Goal: Task Accomplishment & Management: Use online tool/utility

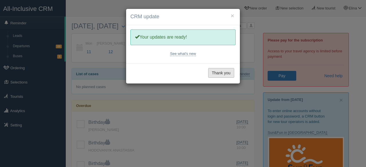
click at [212, 69] on button "Thank you" at bounding box center [221, 73] width 26 height 10
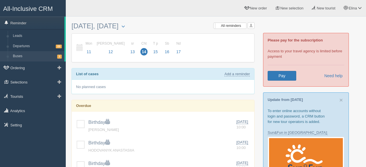
click at [23, 56] on link "Buses 1" at bounding box center [37, 56] width 54 height 10
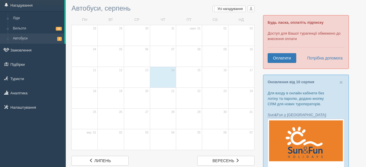
scroll to position [19, 0]
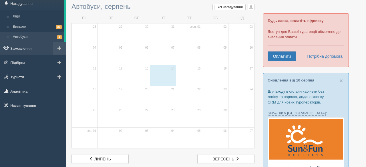
click at [21, 48] on link "Замовлення" at bounding box center [33, 48] width 66 height 13
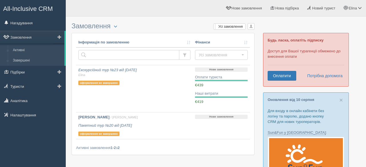
click at [21, 62] on link "Завершені" at bounding box center [37, 61] width 54 height 10
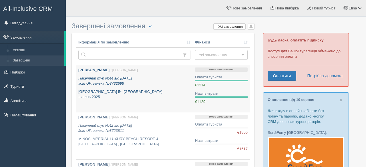
click at [94, 69] on b "[PERSON_NAME]" at bounding box center [93, 70] width 31 height 4
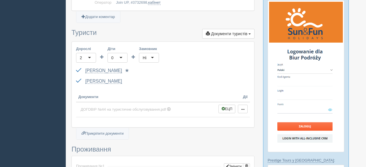
scroll to position [167, 0]
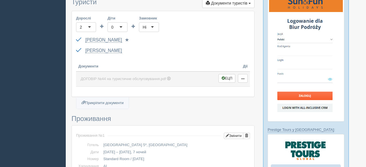
click at [123, 77] on span "ДОГОВІР №44 на туристичне обслуговування.pdf" at bounding box center [123, 79] width 85 height 4
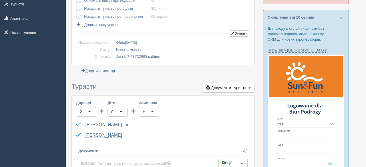
scroll to position [0, 0]
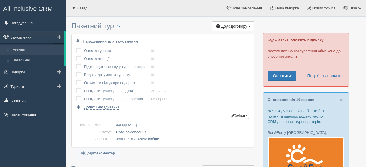
click at [27, 49] on link "Активні" at bounding box center [37, 50] width 54 height 10
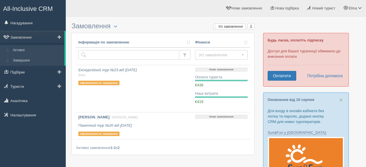
click at [23, 60] on link "Завершені" at bounding box center [37, 61] width 54 height 10
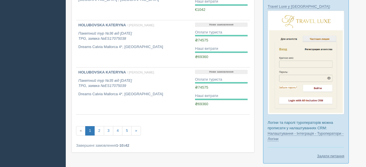
scroll to position [451, 0]
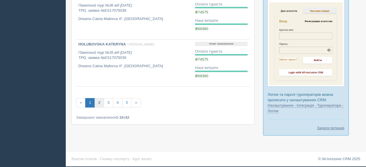
click at [99, 105] on link "2" at bounding box center [98, 102] width 9 height 9
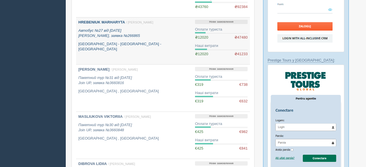
scroll to position [239, 0]
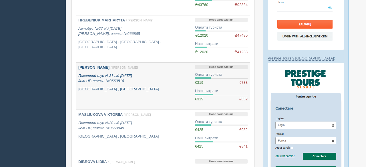
click at [106, 68] on b "[PERSON_NAME]" at bounding box center [93, 67] width 31 height 4
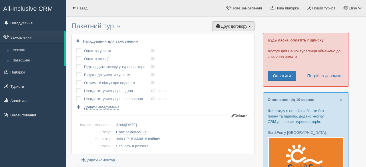
click at [218, 27] on button "Друк договору Друк" at bounding box center [233, 26] width 42 height 10
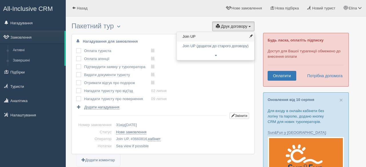
click at [195, 38] on link "Join UP" at bounding box center [216, 36] width 78 height 9
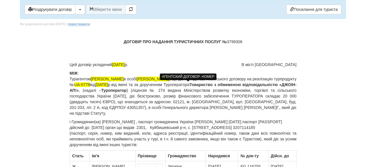
click at [90, 86] on span "UA-0778" at bounding box center [82, 84] width 16 height 5
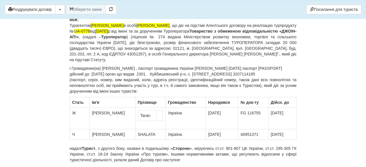
scroll to position [32, 0]
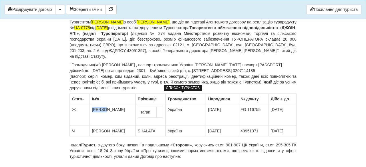
drag, startPoint x: 105, startPoint y: 111, endPoint x: 92, endPoint y: 109, distance: 13.3
click at [92, 111] on td "[PERSON_NAME]" at bounding box center [113, 114] width 46 height 21
drag, startPoint x: 115, startPoint y: 110, endPoint x: 92, endPoint y: 109, distance: 23.2
click at [92, 109] on td "[PERSON_NAME]" at bounding box center [108, 110] width 33 height 6
copy td "HRYHORIEV"
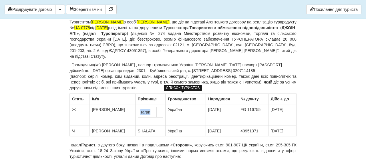
drag, startPoint x: 137, startPoint y: 115, endPoint x: 124, endPoint y: 112, distance: 13.3
click at [138, 112] on td "Taran" at bounding box center [147, 112] width 19 height 11
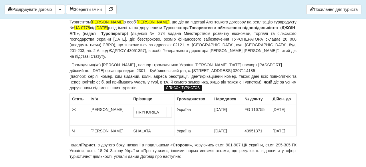
drag, startPoint x: 229, startPoint y: 112, endPoint x: 199, endPoint y: 110, distance: 30.1
click at [199, 111] on tr "Ж [PERSON_NAME] Україна [DATE] FG 116755 [DATE]" at bounding box center [183, 114] width 227 height 21
click at [200, 110] on td "Україна" at bounding box center [193, 114] width 37 height 21
drag, startPoint x: 228, startPoint y: 112, endPoint x: 205, endPoint y: 109, distance: 23.7
click at [212, 109] on td "[DATE]" at bounding box center [227, 114] width 30 height 21
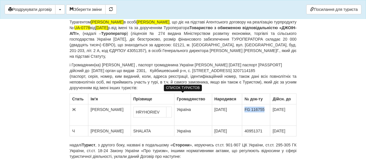
drag, startPoint x: 262, startPoint y: 112, endPoint x: 236, endPoint y: 104, distance: 26.3
click at [242, 104] on td "FG 116755" at bounding box center [256, 114] width 28 height 21
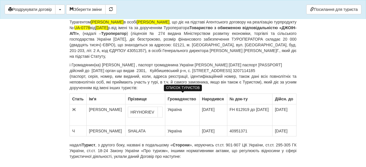
drag, startPoint x: 265, startPoint y: 111, endPoint x: 243, endPoint y: 111, distance: 22.0
click at [243, 111] on td "FH 612919 до [DATE]" at bounding box center [250, 114] width 46 height 21
copy td "[DATE]"
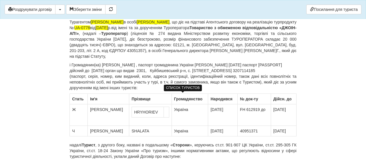
drag, startPoint x: 293, startPoint y: 111, endPoint x: 268, endPoint y: 109, distance: 25.6
click at [271, 110] on td "[DATE]" at bounding box center [283, 114] width 25 height 21
click at [257, 110] on td "FH 612919 до" at bounding box center [254, 114] width 33 height 21
click at [112, 134] on td "[PERSON_NAME]" at bounding box center [109, 131] width 43 height 11
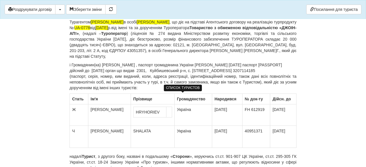
drag, startPoint x: 111, startPoint y: 131, endPoint x: 88, endPoint y: 131, distance: 22.6
click at [88, 131] on tr "Ч [PERSON_NAME] Україна [DATE] 40951371 [DATE]" at bounding box center [183, 137] width 227 height 22
click at [112, 130] on td "[PERSON_NAME]" at bounding box center [109, 137] width 43 height 22
drag, startPoint x: 110, startPoint y: 131, endPoint x: 92, endPoint y: 131, distance: 18.0
click at [92, 131] on td "[PERSON_NAME]" at bounding box center [109, 137] width 43 height 22
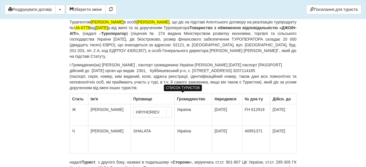
drag, startPoint x: 114, startPoint y: 131, endPoint x: 109, endPoint y: 132, distance: 5.2
click at [109, 132] on td "[PERSON_NAME]" at bounding box center [107, 131] width 33 height 6
click at [113, 133] on td "[PERSON_NAME]" at bounding box center [107, 131] width 33 height 6
drag, startPoint x: 114, startPoint y: 131, endPoint x: 90, endPoint y: 132, distance: 23.8
click at [91, 132] on td "[PERSON_NAME]" at bounding box center [107, 131] width 33 height 6
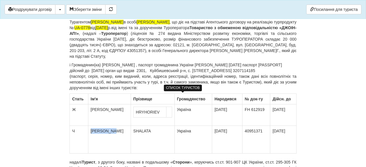
copy td "HRYHORIEVA"
drag, startPoint x: 139, startPoint y: 131, endPoint x: 116, endPoint y: 130, distance: 23.8
click at [116, 131] on tr "Ч [PERSON_NAME] SHALATA Україна [DATE] 40951371 [DATE]" at bounding box center [183, 140] width 227 height 28
click at [131, 132] on td "SHALATA" at bounding box center [153, 140] width 44 height 28
drag, startPoint x: 142, startPoint y: 133, endPoint x: 119, endPoint y: 130, distance: 23.1
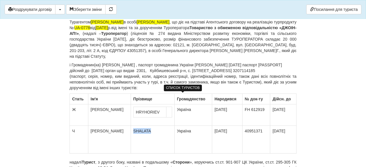
click at [131, 131] on td "SHALATA" at bounding box center [153, 140] width 44 height 28
copy td "SHALATA"
drag, startPoint x: 137, startPoint y: 131, endPoint x: 118, endPoint y: 128, distance: 19.4
click at [131, 129] on td "SHALATA" at bounding box center [153, 140] width 44 height 28
drag, startPoint x: 147, startPoint y: 112, endPoint x: 121, endPoint y: 112, distance: 25.5
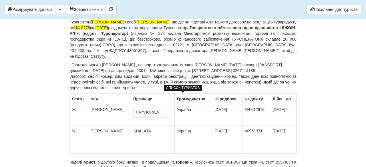
click at [134, 112] on td "HRYHORIEV" at bounding box center [150, 112] width 33 height 11
drag, startPoint x: 141, startPoint y: 132, endPoint x: 119, endPoint y: 130, distance: 22.2
click at [131, 131] on td "SHALATA" at bounding box center [153, 140] width 44 height 28
drag, startPoint x: 227, startPoint y: 134, endPoint x: 203, endPoint y: 132, distance: 23.8
click at [212, 133] on td "[DATE]" at bounding box center [227, 140] width 30 height 28
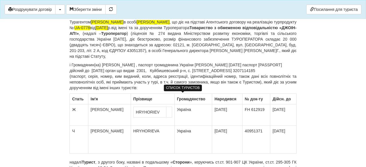
drag, startPoint x: 256, startPoint y: 132, endPoint x: 250, endPoint y: 131, distance: 5.3
click at [250, 131] on td "40951371" at bounding box center [256, 140] width 28 height 28
click at [246, 132] on td "40951371" at bounding box center [256, 140] width 28 height 28
drag, startPoint x: 256, startPoint y: 133, endPoint x: 236, endPoint y: 131, distance: 20.1
click at [242, 132] on td "40951371" at bounding box center [256, 140] width 28 height 28
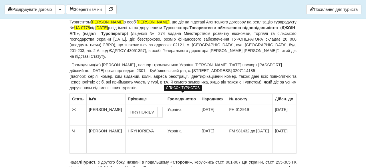
drag, startPoint x: 243, startPoint y: 130, endPoint x: 264, endPoint y: 132, distance: 21.3
click at [264, 133] on td "FM 981432 до [DATE]" at bounding box center [250, 140] width 46 height 28
copy td "[DATE]"
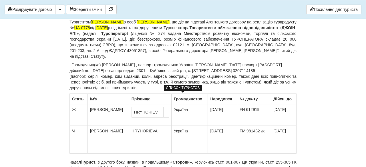
drag, startPoint x: 293, startPoint y: 132, endPoint x: 268, endPoint y: 129, distance: 24.8
click at [271, 130] on td "[DATE]" at bounding box center [283, 140] width 25 height 28
click at [98, 140] on td "[PERSON_NAME]" at bounding box center [109, 140] width 42 height 28
drag, startPoint x: 76, startPoint y: 111, endPoint x: 72, endPoint y: 110, distance: 4.3
click at [72, 110] on td "Ж" at bounding box center [79, 114] width 18 height 21
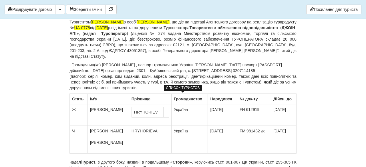
copy td "Ж"
click at [72, 145] on td "Ч" at bounding box center [79, 140] width 18 height 28
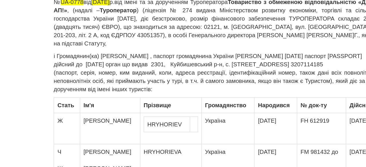
scroll to position [40, 0]
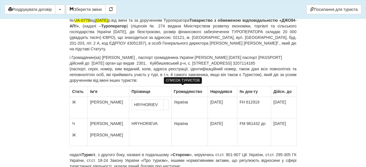
drag, startPoint x: 114, startPoint y: 142, endPoint x: 88, endPoint y: 141, distance: 26.7
click at [88, 141] on td "[PERSON_NAME]" at bounding box center [109, 133] width 42 height 28
copy td "YELYZAVETA"
click at [138, 132] on td "HRYHORIEVA" at bounding box center [150, 133] width 42 height 28
click at [129, 138] on td "HRYHORIEVA" at bounding box center [150, 133] width 42 height 28
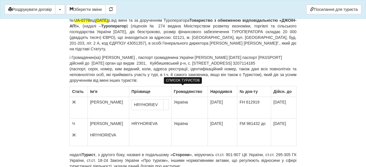
click at [129, 137] on td "HRYHORIEVA" at bounding box center [150, 133] width 42 height 28
drag, startPoint x: 183, startPoint y: 123, endPoint x: 164, endPoint y: 119, distance: 19.2
click at [171, 123] on td "Україна" at bounding box center [189, 133] width 37 height 28
copy td "Україна"
click at [172, 136] on td "Україна" at bounding box center [189, 133] width 37 height 28
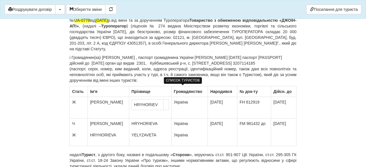
click at [211, 135] on td "[DATE]" at bounding box center [222, 133] width 29 height 28
click at [242, 135] on td "FM 981432 до" at bounding box center [254, 133] width 34 height 28
click at [263, 123] on td "FM 981432 до GL 912885" at bounding box center [254, 133] width 34 height 28
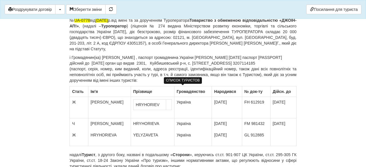
click at [273, 134] on td "[DATE]" at bounding box center [284, 133] width 26 height 28
click at [120, 140] on td "[PERSON_NAME]" at bounding box center [109, 133] width 43 height 28
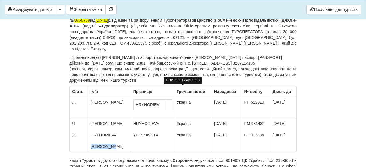
drag, startPoint x: 112, startPoint y: 148, endPoint x: 89, endPoint y: 145, distance: 23.9
click at [89, 145] on td "[PERSON_NAME] HRYHORIEVA HRYHORIEV [PERSON_NAME]" at bounding box center [109, 135] width 43 height 33
copy td "HRYHORIEV"
click at [139, 143] on td "[PERSON_NAME]" at bounding box center [153, 135] width 44 height 33
drag, startPoint x: 122, startPoint y: 135, endPoint x: 113, endPoint y: 137, distance: 9.8
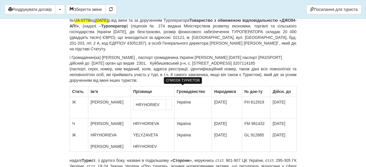
click at [113, 137] on td "[PERSON_NAME] HRYHORIEVA [PERSON_NAME]" at bounding box center [109, 135] width 43 height 33
click at [145, 136] on td "[PERSON_NAME]" at bounding box center [153, 135] width 44 height 33
drag, startPoint x: 153, startPoint y: 136, endPoint x: 126, endPoint y: 135, distance: 27.5
click at [131, 136] on td "[PERSON_NAME]" at bounding box center [153, 135] width 44 height 33
copy td "YELYZAVETA"
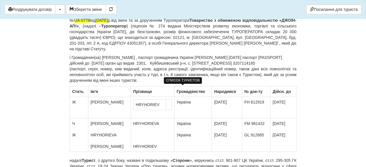
drag, startPoint x: 118, startPoint y: 135, endPoint x: 90, endPoint y: 134, distance: 27.2
click at [90, 134] on td "[PERSON_NAME] HRYHORIEVA [PERSON_NAME]" at bounding box center [109, 135] width 43 height 33
click at [174, 149] on td "[GEOGRAPHIC_DATA] [GEOGRAPHIC_DATA]" at bounding box center [192, 135] width 37 height 33
click at [216, 150] on td "[DATE] [DATE]" at bounding box center [227, 135] width 30 height 33
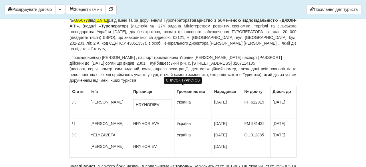
drag, startPoint x: 154, startPoint y: 123, endPoint x: 147, endPoint y: 124, distance: 6.9
click at [147, 124] on td "[PERSON_NAME]" at bounding box center [153, 138] width 44 height 39
click at [133, 123] on td "[PERSON_NAME]" at bounding box center [153, 138] width 44 height 39
drag, startPoint x: 155, startPoint y: 123, endPoint x: 122, endPoint y: 123, distance: 33.2
click at [131, 123] on td "[PERSON_NAME]" at bounding box center [153, 138] width 44 height 39
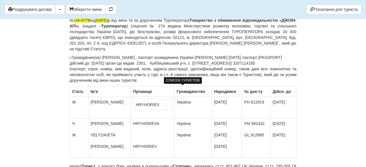
click at [134, 123] on td "[PERSON_NAME]" at bounding box center [153, 138] width 44 height 39
drag, startPoint x: 125, startPoint y: 123, endPoint x: 154, endPoint y: 121, distance: 29.2
click at [154, 123] on td "[PERSON_NAME]" at bounding box center [153, 138] width 44 height 39
click at [133, 133] on td "[PERSON_NAME]" at bounding box center [153, 138] width 44 height 39
drag, startPoint x: 185, startPoint y: 134, endPoint x: 167, endPoint y: 133, distance: 17.8
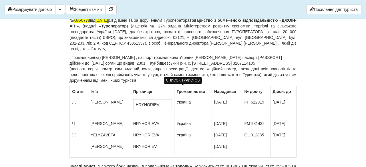
click at [174, 133] on td "[GEOGRAPHIC_DATA] [GEOGRAPHIC_DATA]" at bounding box center [192, 138] width 37 height 39
click at [174, 142] on td "[GEOGRAPHIC_DATA] [GEOGRAPHIC_DATA]" at bounding box center [192, 138] width 37 height 39
click at [174, 145] on td "[GEOGRAPHIC_DATA] [GEOGRAPHIC_DATA]" at bounding box center [192, 138] width 37 height 39
click at [250, 146] on td "FM 981432 GL 912885" at bounding box center [256, 138] width 28 height 39
click at [278, 148] on td "[DATE] [DATE]" at bounding box center [284, 138] width 26 height 39
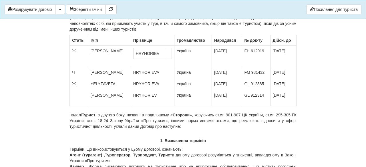
scroll to position [95, 0]
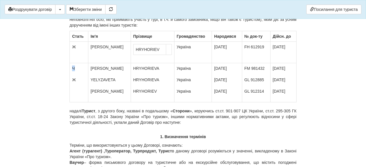
drag, startPoint x: 74, startPoint y: 70, endPoint x: 67, endPoint y: 68, distance: 8.0
click at [78, 89] on td "Ч Ж" at bounding box center [79, 82] width 19 height 39
click at [76, 80] on td "Ч ЖЧ" at bounding box center [79, 82] width 19 height 39
drag, startPoint x: 77, startPoint y: 80, endPoint x: 72, endPoint y: 80, distance: 4.9
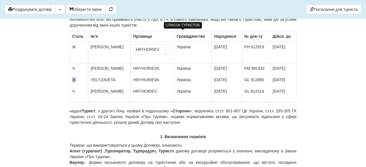
click at [72, 80] on td "Ч Ж Ч" at bounding box center [79, 82] width 19 height 39
drag, startPoint x: 79, startPoint y: 68, endPoint x: 70, endPoint y: 69, distance: 8.9
click at [70, 69] on table "Стать Ім'я Прiзвище Громадянство Народився № док-ту Дійсн. до Ж [PERSON_NAME] У…" at bounding box center [183, 67] width 227 height 72
drag, startPoint x: 163, startPoint y: 52, endPoint x: 157, endPoint y: 50, distance: 6.5
click at [157, 52] on td "HRYHORIEV" at bounding box center [153, 52] width 44 height 21
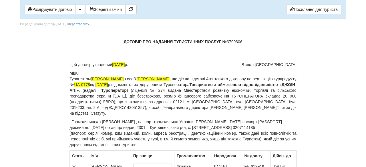
scroll to position [5, 0]
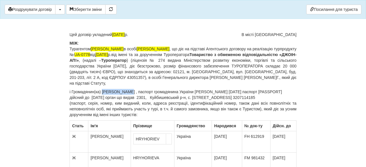
drag, startPoint x: 125, startPoint y: 93, endPoint x: 104, endPoint y: 90, distance: 20.5
click at [104, 91] on p "і Громадянин(ка) [PERSON_NAME] , паспорт громадянина України [PERSON_NAME] [DAT…" at bounding box center [183, 103] width 227 height 29
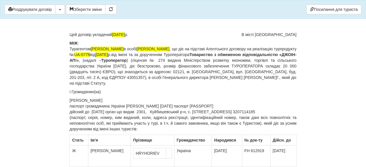
drag, startPoint x: 71, startPoint y: 107, endPoint x: 108, endPoint y: 97, distance: 38.9
drag, startPoint x: 172, startPoint y: 106, endPoint x: 152, endPoint y: 106, distance: 20.6
click at [152, 106] on p "паспорт громадянина України [PERSON_NAME] [DATE] паспорт [PASSPORT] дійсний до …" at bounding box center [183, 117] width 227 height 29
click at [155, 107] on p "паспорт громадянина України [PERSON_NAME] [DATE] паспорт [PASSPORT] дійсний до …" at bounding box center [183, 117] width 227 height 29
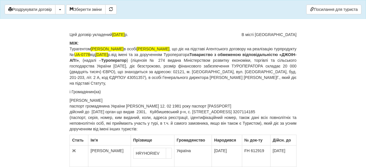
click at [163, 107] on p "паспорт громадянина України [PERSON_NAME] 12. 02 1981 року паспорт [PASSPORT] д…" at bounding box center [183, 117] width 227 height 29
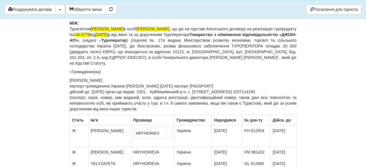
scroll to position [30, 0]
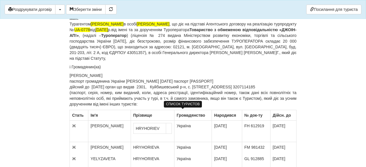
drag, startPoint x: 260, startPoint y: 126, endPoint x: 237, endPoint y: 126, distance: 23.5
click at [242, 127] on td "FH 612919" at bounding box center [256, 131] width 28 height 21
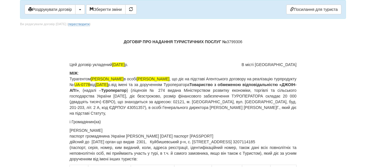
drag, startPoint x: 222, startPoint y: 136, endPoint x: 201, endPoint y: 136, distance: 21.2
click at [201, 136] on p "паспорт громадянина України [PERSON_NAME] [DATE] паспорт [PASSPORT] дійсний до …" at bounding box center [183, 147] width 227 height 29
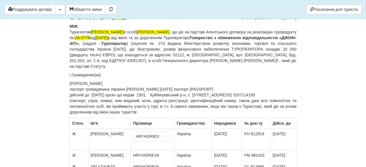
scroll to position [22, 0]
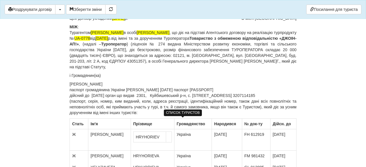
drag, startPoint x: 292, startPoint y: 135, endPoint x: 264, endPoint y: 136, distance: 27.8
click at [264, 136] on tr "Ж [PERSON_NAME] Україна [DATE] FH 612919 [DATE]" at bounding box center [183, 139] width 227 height 21
click at [277, 137] on td "[DATE]" at bounding box center [284, 139] width 26 height 21
drag, startPoint x: 291, startPoint y: 135, endPoint x: 269, endPoint y: 135, distance: 21.2
click at [271, 135] on td "[DATE]" at bounding box center [284, 139] width 26 height 21
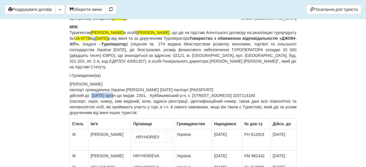
drag, startPoint x: 114, startPoint y: 96, endPoint x: 94, endPoint y: 94, distance: 21.0
click at [94, 95] on p "паспорт громадянина України [PERSON_NAME] [DATE] паспорт [PASSPORT] дійсний до …" at bounding box center [183, 101] width 227 height 29
drag, startPoint x: 157, startPoint y: 96, endPoint x: 114, endPoint y: 97, distance: 43.8
click at [114, 97] on p "паспорт громадянина України [PERSON_NAME] [DATE] паспорт [PASSPORT] дійсний до …" at bounding box center [183, 101] width 227 height 29
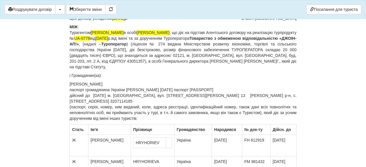
click at [244, 96] on p "паспорт громадянина України [PERSON_NAME] [DATE] паспорт [PASSPORT] дійсний до …" at bounding box center [183, 104] width 227 height 34
drag, startPoint x: 252, startPoint y: 94, endPoint x: 183, endPoint y: 102, distance: 70.0
click at [183, 101] on p "паспорт громадянина України [PERSON_NAME] [DATE] паспорт [PASSPORT] дійсний до …" at bounding box center [183, 104] width 227 height 34
click at [252, 100] on p "паспорт громадянина України [PERSON_NAME] [DATE] паспорт [PASSPORT] дійсний до …" at bounding box center [183, 104] width 227 height 34
drag, startPoint x: 251, startPoint y: 94, endPoint x: 298, endPoint y: 91, distance: 46.7
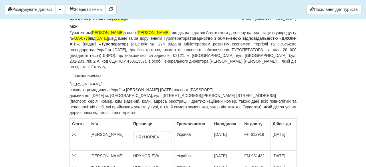
drag, startPoint x: 278, startPoint y: 96, endPoint x: 253, endPoint y: 93, distance: 24.8
click at [253, 94] on p "паспорт громадянина України [PERSON_NAME] [DATE] паспорт [PASSPORT] дійсний до …" at bounding box center [183, 101] width 227 height 29
drag, startPoint x: 286, startPoint y: 97, endPoint x: 260, endPoint y: 96, distance: 25.8
click at [260, 96] on p "паспорт громадянина України [PERSON_NAME] [DATE] паспорт [PASSPORT] дійсний до …" at bounding box center [183, 101] width 227 height 29
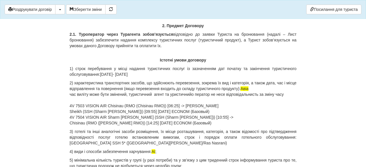
scroll to position [565, 0]
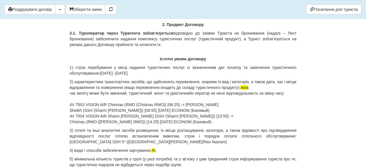
click at [153, 76] on p "1) строк перебування у місці надання туристичних послуг із зазначенням дат поча…" at bounding box center [183, 70] width 227 height 11
drag, startPoint x: 147, startPoint y: 79, endPoint x: 102, endPoint y: 80, distance: 44.1
click at [102, 76] on p "1) строк перебування у місці надання туристичних послуг із зазначенням дат поча…" at bounding box center [183, 70] width 227 height 11
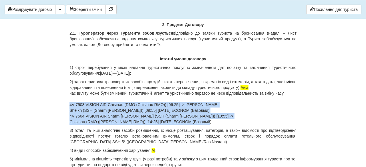
drag, startPoint x: 70, startPoint y: 115, endPoint x: 216, endPoint y: 135, distance: 147.3
click at [216, 125] on p "2) характеристика транспортних засобів, що здійснюють перевезення, зокрема їх в…" at bounding box center [183, 102] width 227 height 46
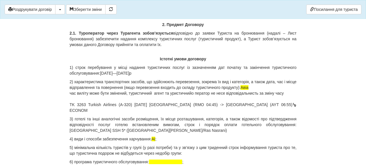
click at [86, 113] on p "2) характеристика транспортних засобів, що здійснюють перевезення, зокрема їх в…" at bounding box center [183, 96] width 227 height 34
click at [278, 113] on p "2) характеристика транспортних засобів, що здійснюють перевезення, зокрема їх в…" at bounding box center [183, 96] width 227 height 34
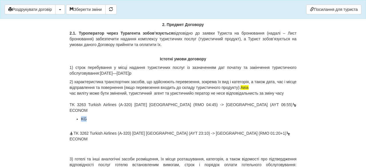
drag, startPoint x: 89, startPoint y: 126, endPoint x: 74, endPoint y: 124, distance: 15.6
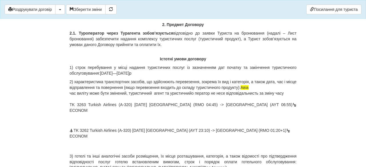
drag, startPoint x: 80, startPoint y: 129, endPoint x: 73, endPoint y: 124, distance: 8.8
drag, startPoint x: 74, startPoint y: 139, endPoint x: 70, endPoint y: 139, distance: 4.9
click at [71, 113] on p "2) характеристика транспортних засобів, що здійснюють перевезення, зокрема їх в…" at bounding box center [183, 96] width 227 height 34
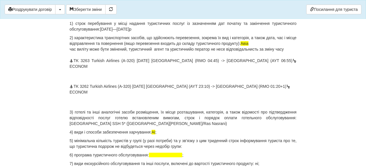
scroll to position [610, 0]
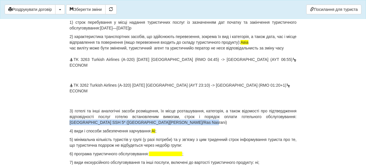
drag, startPoint x: 232, startPoint y: 124, endPoint x: 103, endPoint y: 122, distance: 128.5
click at [103, 122] on p "3) готелі та інші аналогічні засоби розміщення, їх місце розташування, категорі…" at bounding box center [183, 116] width 227 height 17
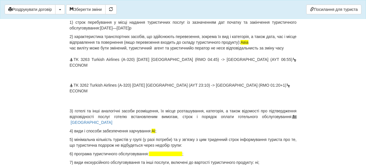
click at [153, 123] on p "3) готелі та інші аналогічні засоби розміщення, їх місце розташування, категорі…" at bounding box center [183, 116] width 227 height 17
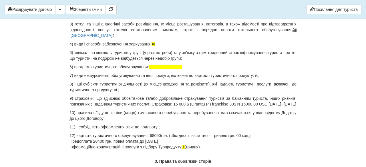
scroll to position [710, 0]
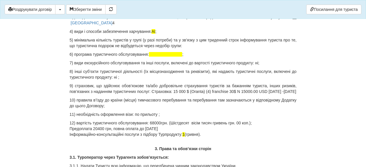
drag, startPoint x: 174, startPoint y: 91, endPoint x: 181, endPoint y: 98, distance: 9.9
click at [182, 94] on p "9) страховик, що здійснює обов’язкове та/або добровільне страхування туристів з…" at bounding box center [183, 88] width 227 height 11
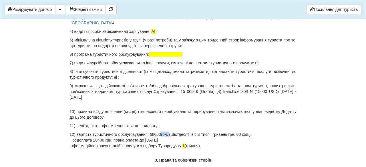
drag, startPoint x: 167, startPoint y: 133, endPoint x: 155, endPoint y: 134, distance: 11.8
click at [155, 134] on p "12) вартість туристичного обслуговування: 68000грн. (Шістдесят вісім тисяч грив…" at bounding box center [183, 140] width 227 height 17
drag, startPoint x: 179, startPoint y: 134, endPoint x: 239, endPoint y: 131, distance: 60.2
click at [239, 135] on p "12) вартість туристичного обслуговування: 88870 грн. (Шістдесят вісім тисяч гри…" at bounding box center [183, 140] width 227 height 17
drag, startPoint x: 194, startPoint y: 134, endPoint x: 178, endPoint y: 133, distance: 16.4
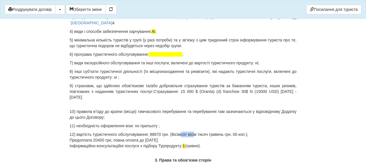
click at [179, 133] on p "12) вартість туристичного обслуговування: 88870 грн. (Вісімсот вісім тисяч грив…" at bounding box center [183, 140] width 227 height 17
click at [235, 136] on p "12) вартість туристичного обслуговування: 88870 грн. (Вісімсот вісім тисяч грив…" at bounding box center [183, 140] width 227 height 17
drag, startPoint x: 233, startPoint y: 136, endPoint x: 218, endPoint y: 136, distance: 15.2
click at [218, 136] on p "12) вартість туристичного обслуговування: 88870 грн. (Вісімсот вісім тисяч грив…" at bounding box center [183, 140] width 227 height 17
click at [221, 134] on p "12) вартість туристичного обслуговування: 88870 грн. (Вісімсот вісім тисяч Вісі…" at bounding box center [183, 140] width 227 height 17
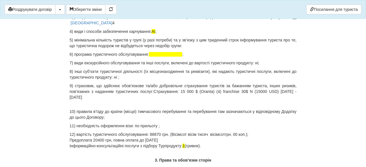
click at [234, 135] on p "12) вартість туристичного обслуговування: 88870 грн. (Вісімсот вісім тисяч вісі…" at bounding box center [183, 140] width 227 height 17
drag, startPoint x: 70, startPoint y: 141, endPoint x: 183, endPoint y: 132, distance: 113.1
click at [185, 139] on p "12) вартість туристичного обслуговування: 88870 грн. (Вісімсот вісім тисяч вісі…" at bounding box center [183, 140] width 227 height 17
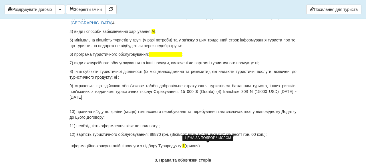
click at [185, 147] on span "1" at bounding box center [184, 146] width 2 height 5
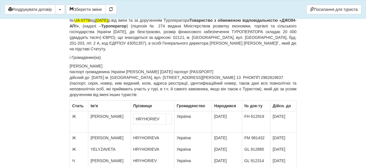
scroll to position [0, 0]
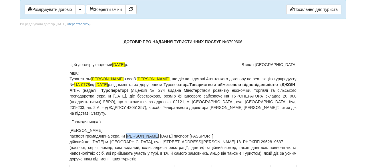
drag, startPoint x: 151, startPoint y: 136, endPoint x: 129, endPoint y: 137, distance: 21.8
click at [129, 137] on p "паспорт громадянина України [PERSON_NAME] [DATE] паспорт [PASSPORT] дійсний до …" at bounding box center [183, 147] width 227 height 29
click at [129, 136] on p "паспорт громадянина України [DATE] паспорт [PASSPORT] дійсний до [DATE] м. [GEO…" at bounding box center [183, 147] width 227 height 29
click at [166, 136] on p "паспорт громадянина України HRYHORIEV PETRО12. 02. 1981 року паспорт [PASSPORT]…" at bounding box center [183, 147] width 227 height 29
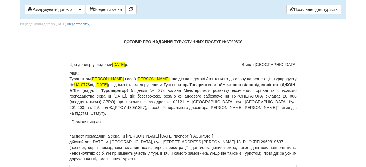
click at [129, 135] on p "паспорт громадянина України [PERSON_NAME] [DATE] паспорт [PASSPORT] дійсний до …" at bounding box center [183, 147] width 227 height 29
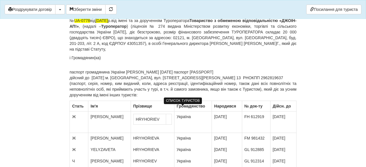
scroll to position [40, 0]
click at [175, 74] on p "паспорт громадянина України [PERSON_NAME] [DATE] паспорт [PASSPORT] дійсний до …" at bounding box center [183, 83] width 227 height 29
click at [181, 71] on p "паспорт громадянина України [PERSON_NAME] [DATE] паспорт [PASSPORT] дійсний до …" at bounding box center [183, 83] width 227 height 29
click at [180, 70] on p "паспорт громадянина України [PERSON_NAME] [DATE] паспорт [PASSPORT] дійсний до …" at bounding box center [183, 83] width 227 height 29
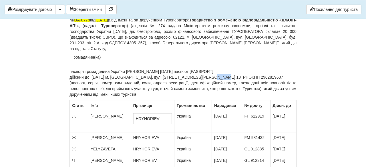
drag, startPoint x: 218, startPoint y: 76, endPoint x: 196, endPoint y: 76, distance: 22.3
click at [197, 76] on p "паспорт громадянина України [PERSON_NAME] [DATE] паспорт [PASSPORT] дійсний до …" at bounding box center [183, 83] width 227 height 29
click at [73, 73] on p "паспорт громадянина України [PERSON_NAME] [DATE] паспорт [PASSPORT] дійсний до …" at bounding box center [183, 83] width 227 height 29
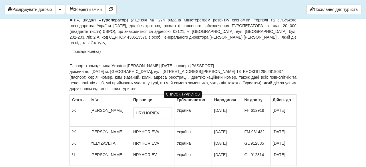
scroll to position [46, 0]
drag, startPoint x: 131, startPoint y: 65, endPoint x: 281, endPoint y: 73, distance: 151.1
click at [283, 74] on p "Паспорт громадянина України [PERSON_NAME] [DATE] паспорт [PASSPORT] дійсний до …" at bounding box center [183, 76] width 227 height 29
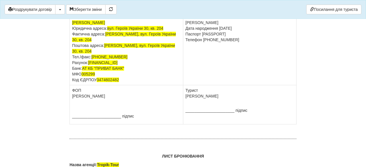
scroll to position [3682, 0]
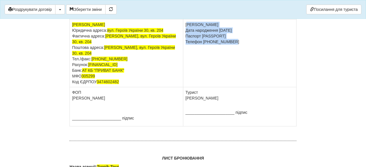
drag, startPoint x: 188, startPoint y: 133, endPoint x: 244, endPoint y: 149, distance: 58.4
click at [245, 87] on td "[PERSON_NAME] народження [DATE] Паспорт [PASSPORT] Телефон [PHONE_NUMBER]" at bounding box center [239, 53] width 113 height 68
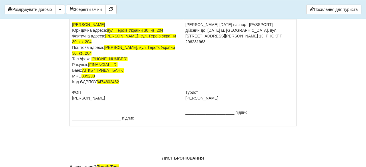
click at [245, 87] on td "[PERSON_NAME] [DATE] паспорт [PASSPORT] дійсний до [DATE] м. [GEOGRAPHIC_DATA],…" at bounding box center [239, 53] width 113 height 68
click at [272, 87] on td "[PERSON_NAME] [DATE] паспорт [PASSPORT] дійсний до [DATE] м. [GEOGRAPHIC_DATA],…" at bounding box center [239, 53] width 113 height 68
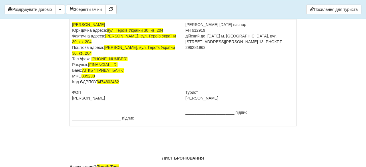
click at [224, 87] on td "[PERSON_NAME] [DATE] паспорт [PASSPORT] дійсний до [DATE] м. [GEOGRAPHIC_DATA],…" at bounding box center [239, 53] width 113 height 68
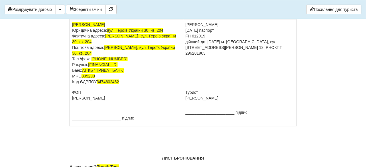
click at [188, 87] on td "[PERSON_NAME] [DATE] паспорт [PASSPORT] дійсний до [DATE] м. [GEOGRAPHIC_DATA],…" at bounding box center [239, 53] width 113 height 68
click at [185, 87] on td "[PERSON_NAME] [DATE] паспорт [PASSPORT] дійсний до [DATE] м. [GEOGRAPHIC_DATA],…" at bounding box center [239, 53] width 113 height 68
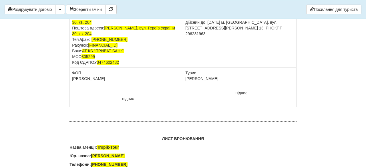
scroll to position [3702, 0]
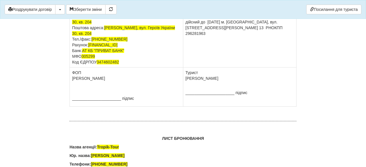
click at [186, 68] on td "[PERSON_NAME] [DATE] паспорт [PASSPORT] дійсний до [DATE] м. [GEOGRAPHIC_DATA],…" at bounding box center [239, 34] width 113 height 68
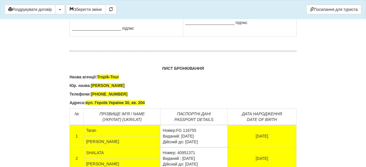
scroll to position [3775, 0]
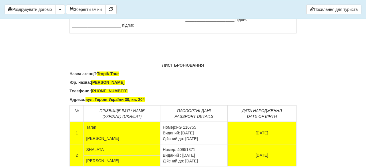
drag, startPoint x: 223, startPoint y: 41, endPoint x: 185, endPoint y: 40, distance: 38.6
drag, startPoint x: 207, startPoint y: 115, endPoint x: 186, endPoint y: 113, distance: 21.5
click at [186, 33] on td "Турист [PERSON_NAME] ______________________ підпис" at bounding box center [239, 13] width 113 height 39
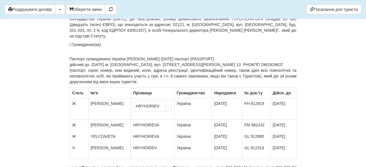
scroll to position [59, 0]
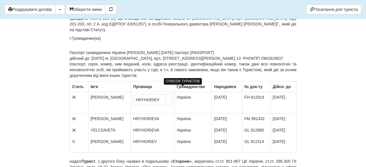
drag, startPoint x: 72, startPoint y: 102, endPoint x: 282, endPoint y: 145, distance: 214.7
click at [282, 145] on tbody "Стать Ім'я Прiзвище Громадянство Народився № док-ту Дійсн. до Ж [PERSON_NAME] У…" at bounding box center [183, 117] width 227 height 71
click at [112, 132] on td "[PERSON_NAME] YELYZAVETA [PERSON_NAME]" at bounding box center [109, 133] width 43 height 39
drag, startPoint x: 115, startPoint y: 137, endPoint x: 94, endPoint y: 136, distance: 20.4
click at [94, 136] on td "[PERSON_NAME] YELYZAVETA [PERSON_NAME]" at bounding box center [109, 133] width 43 height 39
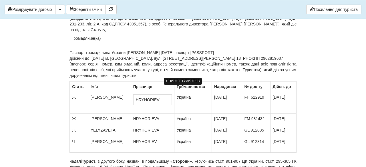
drag, startPoint x: 72, startPoint y: 101, endPoint x: 150, endPoint y: 117, distance: 80.2
click at [151, 120] on tbody "Стать Ім'я Прiзвище Громадянство Народився № док-ту Дійсн. до Ж [PERSON_NAME] У…" at bounding box center [183, 117] width 227 height 71
click at [104, 108] on td "[PERSON_NAME]" at bounding box center [109, 102] width 43 height 21
drag, startPoint x: 92, startPoint y: 102, endPoint x: 112, endPoint y: 110, distance: 21.5
click at [104, 106] on td "[PERSON_NAME]" at bounding box center [109, 102] width 43 height 21
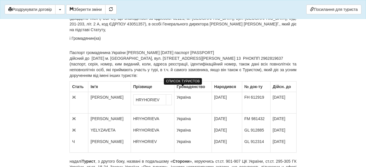
click at [131, 114] on td "HRYHORIEV" at bounding box center [153, 102] width 44 height 21
drag, startPoint x: 92, startPoint y: 102, endPoint x: 145, endPoint y: 117, distance: 54.9
click at [145, 114] on tr "Ж [PERSON_NAME] Україна [DATE] FH 612919 [DATE]" at bounding box center [183, 102] width 227 height 21
click at [117, 114] on td "[PERSON_NAME]" at bounding box center [109, 102] width 43 height 21
drag, startPoint x: 91, startPoint y: 102, endPoint x: 136, endPoint y: 130, distance: 53.3
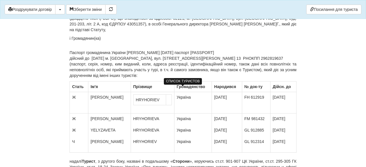
click at [136, 130] on tbody "Стать Ім'я Прiзвище Громадянство Народився № док-ту Дійсн. до Ж [PERSON_NAME] У…" at bounding box center [183, 117] width 227 height 71
click at [101, 114] on td "[PERSON_NAME]" at bounding box center [109, 102] width 43 height 21
drag, startPoint x: 91, startPoint y: 102, endPoint x: 125, endPoint y: 124, distance: 39.9
click at [125, 124] on tbody "Стать Ім'я Прiзвище Громадянство Народився № док-ту Дійсн. до Ж [PERSON_NAME] У…" at bounding box center [183, 117] width 227 height 71
click at [105, 111] on td "[PERSON_NAME]" at bounding box center [109, 102] width 43 height 21
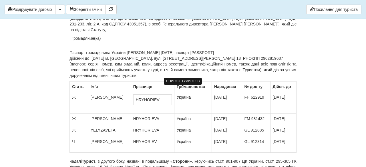
drag, startPoint x: 91, startPoint y: 102, endPoint x: 116, endPoint y: 134, distance: 40.1
click at [117, 134] on tbody "Стать Ім'я Прiзвище Громадянство Народився № док-ту Дійсн. до Ж [PERSON_NAME] У…" at bounding box center [183, 117] width 227 height 71
click at [113, 123] on td "[PERSON_NAME] YELYZAVETA [PERSON_NAME]" at bounding box center [109, 133] width 43 height 39
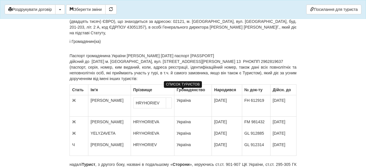
scroll to position [55, 0]
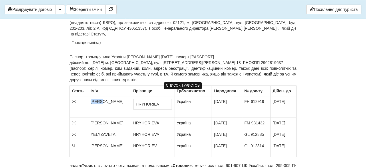
drag, startPoint x: 108, startPoint y: 105, endPoint x: 92, endPoint y: 106, distance: 16.9
click at [92, 106] on td "[PERSON_NAME]" at bounding box center [109, 106] width 43 height 21
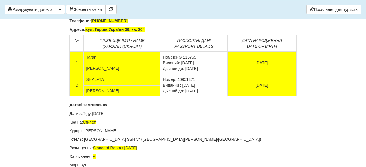
scroll to position [3927, 0]
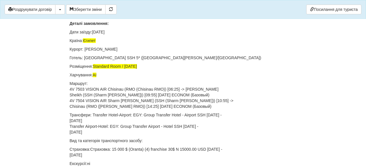
drag, startPoint x: 86, startPoint y: 84, endPoint x: 252, endPoint y: 117, distance: 169.5
drag, startPoint x: 96, startPoint y: 85, endPoint x: 85, endPoint y: 85, distance: 11.8
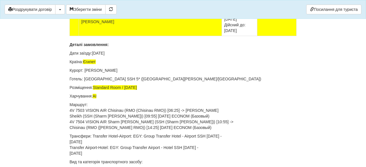
scroll to position [3981, 0]
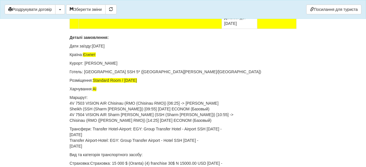
click at [91, 29] on td "[PERSON_NAME]" at bounding box center [150, 18] width 143 height 19
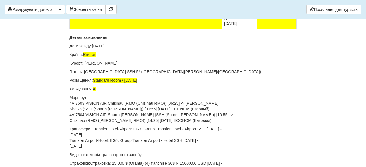
click at [241, 29] on td "Номер: 40951371 Виданий : [DATE] Дійсний до: [DATE]" at bounding box center [239, 9] width 35 height 40
click at [225, 29] on td "Номер: 40951371 Виданий : [DATE] Дійсний до: [DATE]" at bounding box center [239, 9] width 35 height 40
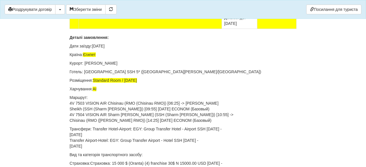
click at [229, 29] on td "Номер: 40951371 Виданий : [DATE] Дійсний до: [DATE]" at bounding box center [239, 9] width 35 height 40
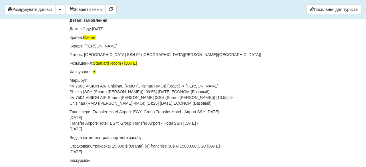
drag, startPoint x: 238, startPoint y: 132, endPoint x: 224, endPoint y: 112, distance: 24.2
drag, startPoint x: 234, startPoint y: 132, endPoint x: 230, endPoint y: 127, distance: 6.5
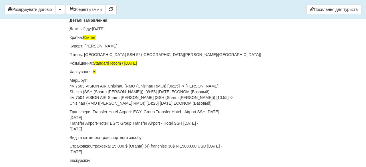
drag, startPoint x: 238, startPoint y: 133, endPoint x: 222, endPoint y: 125, distance: 17.2
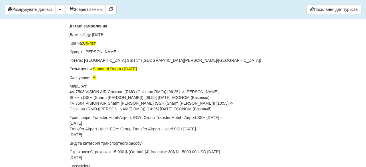
drag, startPoint x: 242, startPoint y: 121, endPoint x: 226, endPoint y: 114, distance: 17.6
click at [226, 17] on td "Виданий : [DATE]" at bounding box center [239, 3] width 35 height 28
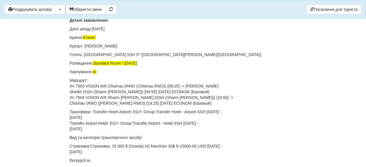
click at [283, 12] on td "[DATE]" at bounding box center [277, 0] width 39 height 22
drag, startPoint x: 143, startPoint y: 113, endPoint x: 150, endPoint y: 127, distance: 15.1
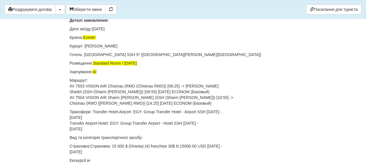
click at [146, 12] on td at bounding box center [150, 6] width 143 height 11
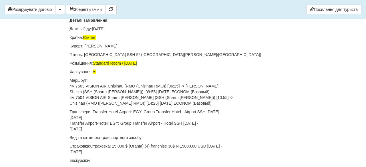
click at [75, 12] on td "2" at bounding box center [74, 0] width 9 height 22
click at [76, 12] on td "2" at bounding box center [74, 0] width 9 height 22
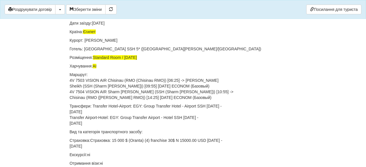
scroll to position [3987, 0]
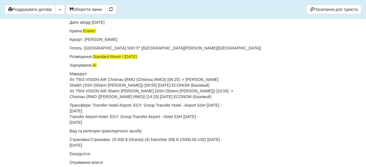
drag, startPoint x: 71, startPoint y: 102, endPoint x: 102, endPoint y: 110, distance: 32.0
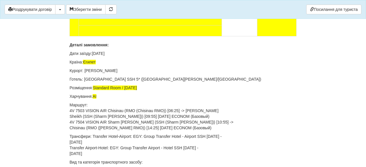
scroll to position [3952, 0]
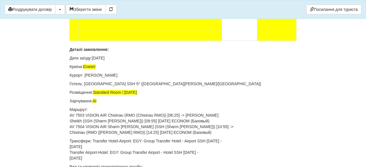
drag, startPoint x: 229, startPoint y: 71, endPoint x: 247, endPoint y: 99, distance: 33.3
drag, startPoint x: 270, startPoint y: 102, endPoint x: 290, endPoint y: 101, distance: 20.1
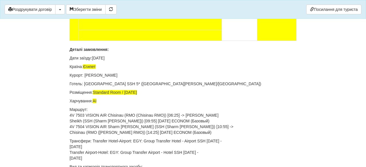
drag, startPoint x: 184, startPoint y: 87, endPoint x: 165, endPoint y: 85, distance: 19.1
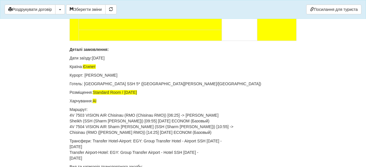
drag, startPoint x: 82, startPoint y: 70, endPoint x: 161, endPoint y: 146, distance: 110.5
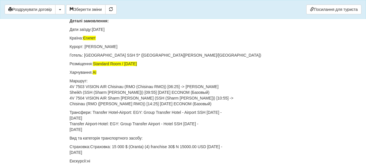
drag, startPoint x: 82, startPoint y: 59, endPoint x: 189, endPoint y: 70, distance: 107.1
drag, startPoint x: 102, startPoint y: 93, endPoint x: 78, endPoint y: 92, distance: 24.3
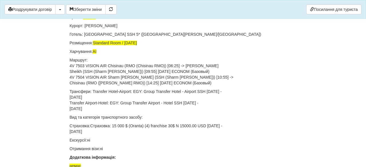
scroll to position [3966, 0]
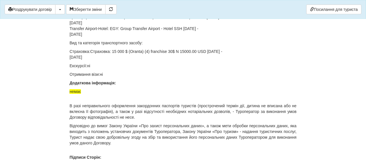
scroll to position [4040, 0]
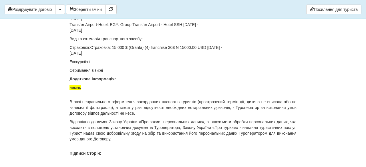
drag, startPoint x: 116, startPoint y: 39, endPoint x: 94, endPoint y: 39, distance: 21.8
drag, startPoint x: 86, startPoint y: 57, endPoint x: 125, endPoint y: 56, distance: 38.7
drag, startPoint x: 85, startPoint y: 64, endPoint x: 210, endPoint y: 63, distance: 124.2
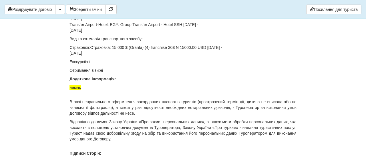
drag, startPoint x: 136, startPoint y: 75, endPoint x: 94, endPoint y: 73, distance: 41.3
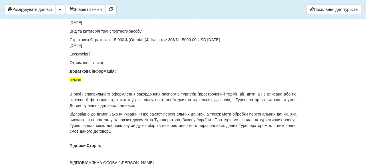
drag, startPoint x: 71, startPoint y: 89, endPoint x: 208, endPoint y: 105, distance: 138.0
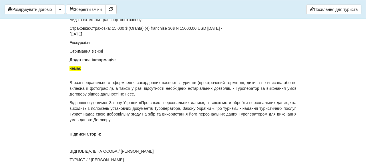
click at [114, 14] on p "Трансфери: Transfer Hotel-Airport: EGY: Group Transfer Hotel - Airport SSH [DAT…" at bounding box center [183, 2] width 227 height 23
drag, startPoint x: 71, startPoint y: 97, endPoint x: 99, endPoint y: 115, distance: 33.2
click at [99, 14] on p "Трансфери: Transfer Hotel-Airport: EGY: Group Transfer Hotel - Airport SSH [DAT…" at bounding box center [183, 2] width 227 height 23
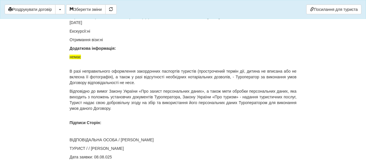
click at [154, 11] on p "Вид та категорія транспортного засобу:" at bounding box center [183, 8] width 227 height 6
drag, startPoint x: 268, startPoint y: 97, endPoint x: 249, endPoint y: 94, distance: 19.2
click at [152, 11] on p "Вид та категорія транспортного засобу:" at bounding box center [183, 8] width 227 height 6
drag, startPoint x: 92, startPoint y: 114, endPoint x: 98, endPoint y: 120, distance: 8.7
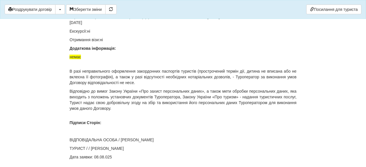
click at [98, 25] on p "Страховка:Страховка: 15 000 $ (Oranta) (4) franchise 30$ N 15000.00 USD [DATE] …" at bounding box center [183, 19] width 227 height 11
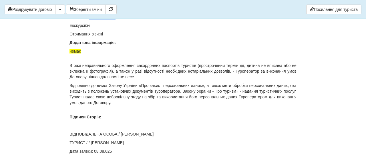
drag, startPoint x: 89, startPoint y: 114, endPoint x: 117, endPoint y: 115, distance: 27.8
click at [117, 20] on p "Страховка: Страхування: 15 000 $ (Oranta) (4) franchise 30$ N (15000 USD) [DATE…" at bounding box center [183, 17] width 227 height 6
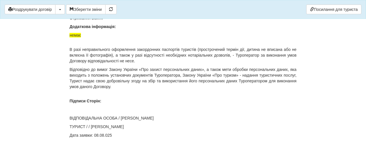
scroll to position [4162, 0]
drag, startPoint x: 114, startPoint y: 127, endPoint x: 91, endPoint y: 127, distance: 22.3
click at [91, 127] on p "ТУРИСТ / / [PERSON_NAME]" at bounding box center [183, 127] width 227 height 6
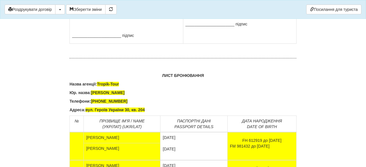
scroll to position [3760, 0]
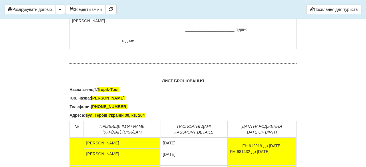
drag, startPoint x: 226, startPoint y: 55, endPoint x: 183, endPoint y: 54, distance: 42.7
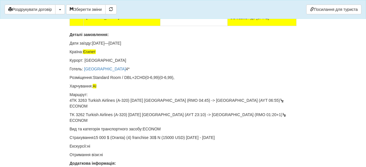
scroll to position [4162, 0]
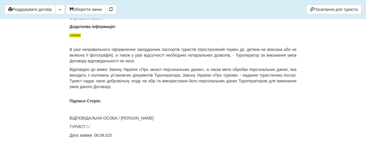
click at [106, 126] on p "ТУРИСТ / /" at bounding box center [183, 127] width 227 height 6
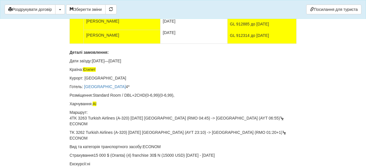
scroll to position [3908, 0]
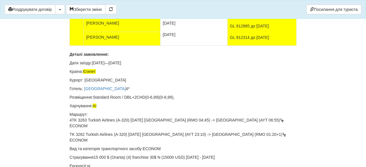
click at [170, 18] on td "[DATE] [DATE]" at bounding box center [194, 4] width 67 height 28
drag, startPoint x: 226, startPoint y: 106, endPoint x: 280, endPoint y: 110, distance: 54.0
click at [281, 18] on td "FH 612919 до [DATE] FM 981432 до [DATE]" at bounding box center [262, 4] width 69 height 28
click at [280, 18] on td "FH 612919 до [DATE] FM 981432 до [DATE]" at bounding box center [262, 4] width 69 height 28
drag, startPoint x: 278, startPoint y: 112, endPoint x: 232, endPoint y: 105, distance: 46.6
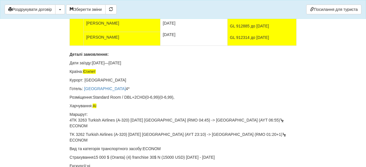
click at [233, 18] on td "FH 612919 до [DATE] FM 981432 до [DATE]" at bounding box center [262, 4] width 69 height 28
click at [261, 18] on td "FH 612919 до [DATE] FM 981432 до [DATE]" at bounding box center [262, 4] width 69 height 28
click at [262, 18] on td "FH 612919 до [DATE] FM 981432 до [DATE]" at bounding box center [262, 4] width 69 height 28
click at [257, 18] on td "FH 612919 до [DATE] FM 981432 до [DATE]" at bounding box center [262, 4] width 69 height 28
drag, startPoint x: 227, startPoint y: 106, endPoint x: 281, endPoint y: 104, distance: 54.1
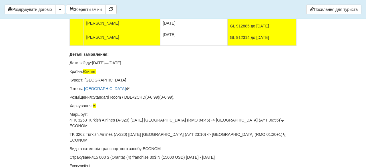
click at [281, 18] on td "FH 612919 до [DATE] FM 981432 до [DATE]" at bounding box center [262, 4] width 69 height 28
click at [161, 18] on td "[DATE] [DATE]" at bounding box center [194, 4] width 67 height 28
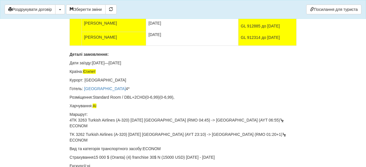
drag, startPoint x: 189, startPoint y: 103, endPoint x: 211, endPoint y: 105, distance: 21.6
click at [211, 18] on td "FH 612919 до 21.08.202712.02.1981 [DATE]" at bounding box center [192, 4] width 92 height 28
drag, startPoint x: 234, startPoint y: 106, endPoint x: 282, endPoint y: 105, distance: 48.1
click at [282, 18] on td "FH 612919 до [DATE] FM 981432 до [DATE]" at bounding box center [268, 4] width 58 height 28
drag, startPoint x: 290, startPoint y: 114, endPoint x: 234, endPoint y: 113, distance: 56.1
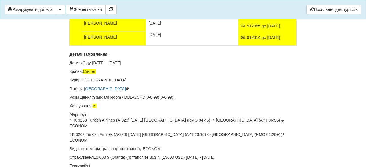
click at [239, 18] on td "[DATE] FM 981432 до [DATE]" at bounding box center [268, 4] width 58 height 28
drag, startPoint x: 175, startPoint y: 112, endPoint x: 157, endPoint y: 115, distance: 17.9
click at [157, 18] on td "FH 612919 до 21.08.202712.02.1981 [DATE]" at bounding box center [192, 4] width 92 height 28
click at [174, 18] on td "FH 612919 до 21.08.202712.02.1981 [DATE]" at bounding box center [192, 4] width 92 height 28
drag, startPoint x: 163, startPoint y: 116, endPoint x: 147, endPoint y: 116, distance: 16.6
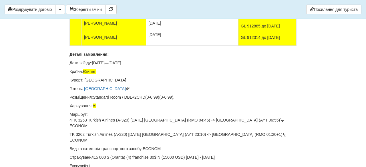
click at [149, 9] on td "[DATE] FM 981432 до [DATE]" at bounding box center [175, 7] width 52 height 6
drag, startPoint x: 165, startPoint y: 114, endPoint x: 145, endPoint y: 112, distance: 20.2
click at [146, 18] on td "FH 612919 до 21.08.202712.02.1981 [DATE] FM 981432 до [DATE]" at bounding box center [192, 4] width 92 height 28
click at [260, 18] on td "[DATE]" at bounding box center [268, 4] width 58 height 28
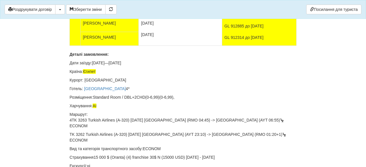
drag, startPoint x: 291, startPoint y: 117, endPoint x: 241, endPoint y: 116, distance: 50.4
click at [241, 18] on td "[DATE] [DATE] FM 981432 до [DATE]" at bounding box center [259, 4] width 74 height 28
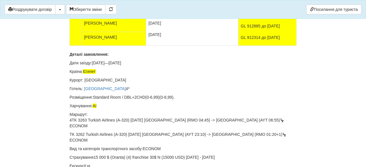
click at [158, 18] on td "FH 612919 до 21.08.202712.02.1981" at bounding box center [192, 4] width 92 height 28
click at [241, 9] on td "[DATE]" at bounding box center [247, 7] width 13 height 6
drag, startPoint x: 286, startPoint y: 135, endPoint x: 234, endPoint y: 135, distance: 51.5
click at [239, 46] on td "GL 912885 до [DATE] GL 912314 до [DATE]" at bounding box center [268, 32] width 58 height 28
click at [277, 29] on div "GL 912885 до [DATE]" at bounding box center [260, 26] width 39 height 6
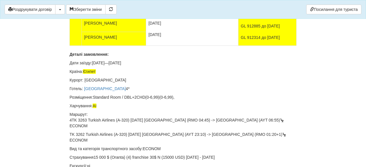
drag, startPoint x: 286, startPoint y: 135, endPoint x: 234, endPoint y: 135, distance: 51.8
click at [239, 46] on td "GL 912885 до [DATE] GL 912314 до [DATE]" at bounding box center [268, 32] width 58 height 28
click at [285, 46] on td "GL 912885 до [DATE] GL 912314 до [DATE]" at bounding box center [268, 32] width 58 height 28
drag, startPoint x: 285, startPoint y: 135, endPoint x: 239, endPoint y: 134, distance: 45.8
click at [239, 46] on td "GL 912885 до [DATE] GL 912314 до [DATE]" at bounding box center [268, 32] width 58 height 28
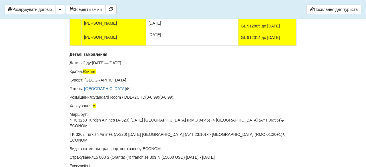
click at [247, 29] on div "GL 912885 до [DATE]" at bounding box center [260, 26] width 39 height 6
drag, startPoint x: 285, startPoint y: 136, endPoint x: 235, endPoint y: 135, distance: 50.1
click at [239, 46] on td "GL 912885 до [DATE] GL 912314 до [DATE]" at bounding box center [268, 32] width 58 height 28
click at [294, 46] on td "GL 912885 до [DATE] GL 912314 до [DATE]" at bounding box center [268, 32] width 58 height 28
drag, startPoint x: 285, startPoint y: 134, endPoint x: 236, endPoint y: 135, distance: 49.0
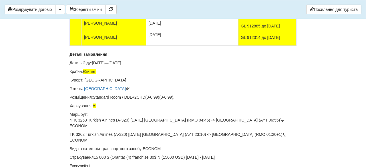
click at [239, 46] on td "GL 912885 до [DATE] GL 912314 до [DATE]" at bounding box center [268, 32] width 58 height 28
click at [149, 46] on td "[DATE] [DATE]" at bounding box center [192, 32] width 92 height 28
drag, startPoint x: 220, startPoint y: 131, endPoint x: 198, endPoint y: 132, distance: 22.6
click at [198, 46] on td "GL 912885 до 25.06.202924.01.2020 [DATE]" at bounding box center [192, 32] width 92 height 28
click at [252, 46] on td "GL 912314 до [DATE]" at bounding box center [268, 32] width 58 height 28
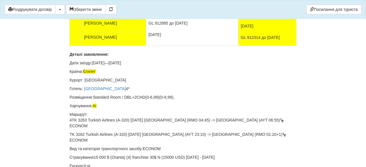
drag, startPoint x: 287, startPoint y: 147, endPoint x: 247, endPoint y: 146, distance: 39.8
click at [247, 46] on td "[DATE] GL 912314 до [DATE]" at bounding box center [268, 32] width 58 height 28
click at [247, 40] on div "GL 912314 до [DATE]" at bounding box center [260, 38] width 39 height 6
drag, startPoint x: 285, startPoint y: 146, endPoint x: 242, endPoint y: 146, distance: 43.2
click at [242, 46] on td "[DATE] GL 912314 до [DATE]" at bounding box center [268, 32] width 58 height 28
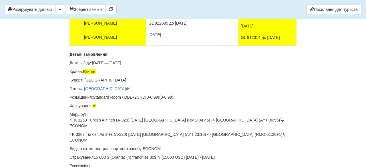
click at [242, 40] on div "GL 912314 до [DATE]" at bounding box center [260, 38] width 39 height 6
drag, startPoint x: 285, startPoint y: 146, endPoint x: 243, endPoint y: 147, distance: 42.4
click at [242, 46] on td "[DATE] GL 912314 до [DATE]" at bounding box center [268, 32] width 58 height 28
click at [243, 40] on div "GL 912314 до [DATE]" at bounding box center [260, 38] width 39 height 6
drag, startPoint x: 284, startPoint y: 146, endPoint x: 240, endPoint y: 145, distance: 43.5
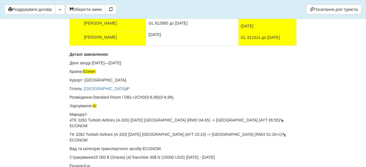
click at [240, 46] on td "[DATE] GL 912314 до [DATE]" at bounding box center [268, 32] width 58 height 28
click at [241, 40] on div "GL 912314 до [DATE]" at bounding box center [260, 38] width 39 height 6
drag, startPoint x: 237, startPoint y: 146, endPoint x: 284, endPoint y: 145, distance: 47.2
click at [285, 46] on td "[DATE] GL 912314 до [DATE]" at bounding box center [268, 32] width 58 height 28
click at [151, 37] on td "[DATE]" at bounding box center [155, 35] width 13 height 6
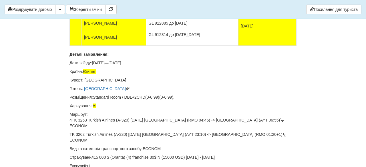
drag, startPoint x: 220, startPoint y: 143, endPoint x: 198, endPoint y: 143, distance: 22.6
click at [198, 46] on td "GL 912885 до [DATE] GL 912314 до [DATE] [DATE]" at bounding box center [192, 32] width 92 height 28
click at [257, 46] on td "[DATE]" at bounding box center [268, 32] width 58 height 28
click at [239, 46] on td "[DATE]" at bounding box center [268, 32] width 58 height 28
click at [252, 46] on td "[DATE] [DATE]" at bounding box center [268, 32] width 58 height 28
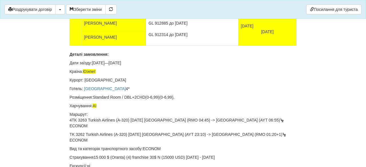
click at [241, 29] on td "[DATE]" at bounding box center [247, 26] width 13 height 6
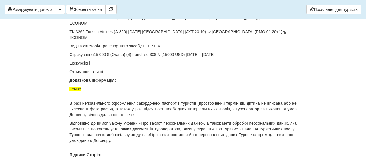
scroll to position [4013, 0]
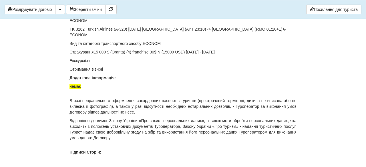
drag, startPoint x: 100, startPoint y: 76, endPoint x: 84, endPoint y: 75, distance: 15.2
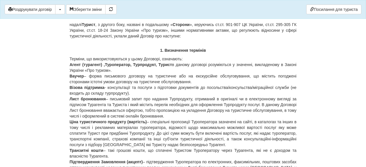
scroll to position [0, 0]
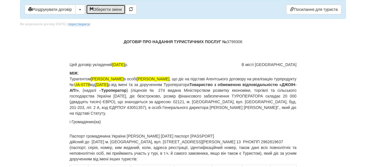
click at [116, 13] on button "Зберегти зміни" at bounding box center [106, 10] width 40 height 10
drag, startPoint x: 117, startPoint y: 64, endPoint x: 138, endPoint y: 65, distance: 21.5
click at [128, 65] on span "Цей договір укладений [DATE]" at bounding box center [99, 65] width 59 height 6
click at [124, 78] on span "[PERSON_NAME]" at bounding box center [107, 79] width 33 height 5
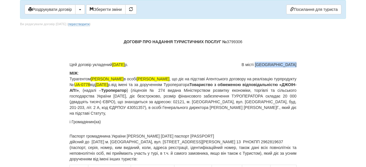
drag, startPoint x: 285, startPoint y: 65, endPoint x: 297, endPoint y: 66, distance: 12.1
click at [111, 12] on button "Зберегти зміни" at bounding box center [106, 10] width 40 height 10
click at [80, 9] on button "button" at bounding box center [80, 10] width 10 height 10
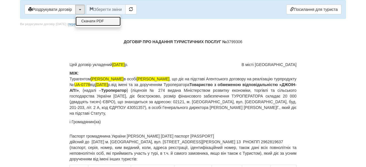
click at [88, 22] on link "Скачати PDF" at bounding box center [98, 21] width 45 height 9
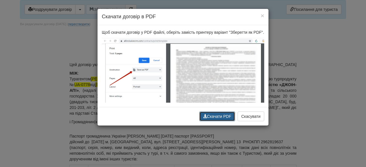
click at [218, 121] on button "Скачати PDF" at bounding box center [218, 117] width 36 height 10
